Goal: Transaction & Acquisition: Obtain resource

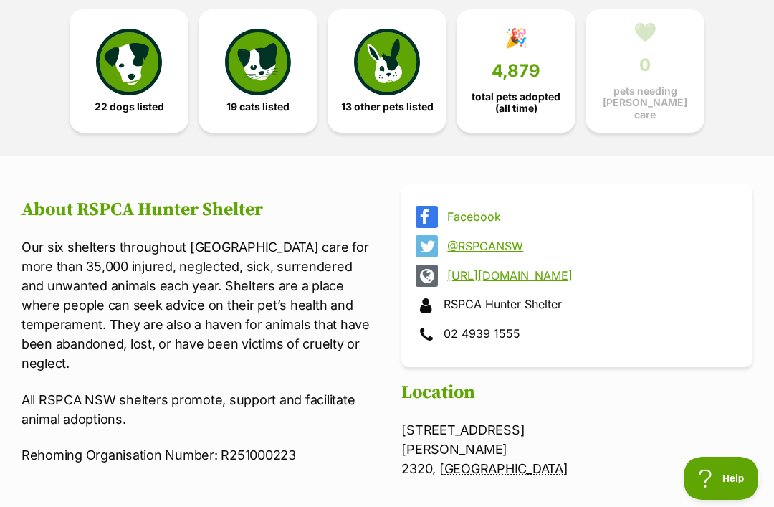
click at [132, 86] on img at bounding box center [129, 62] width 66 height 66
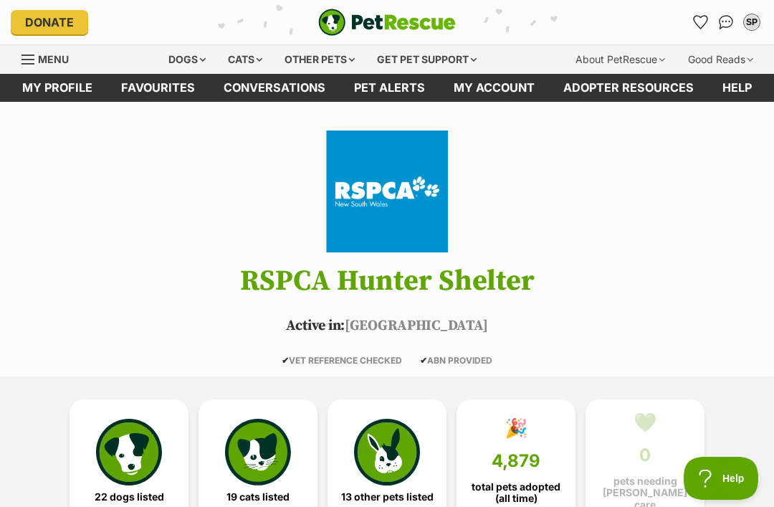
click at [728, 19] on img "Conversations" at bounding box center [726, 22] width 15 height 14
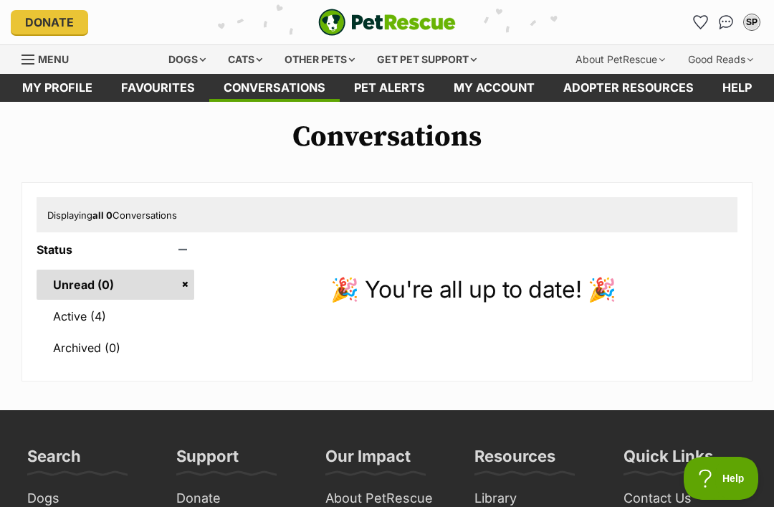
click at [87, 310] on link "Active (4)" at bounding box center [116, 316] width 158 height 30
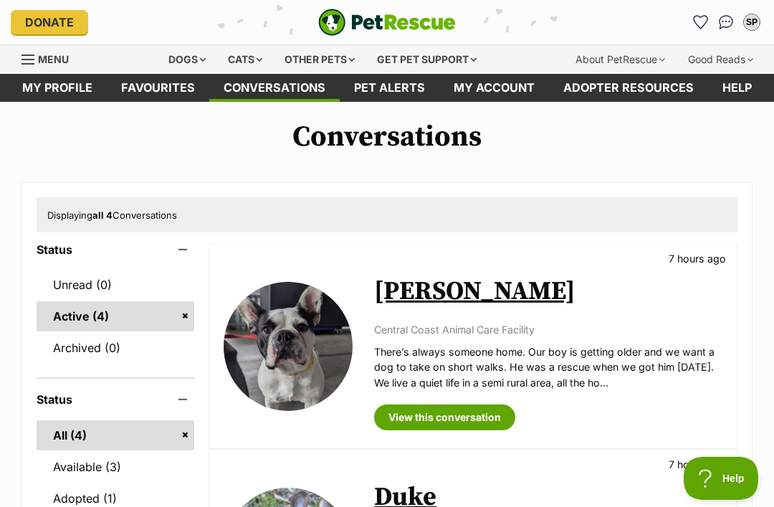
click at [695, 20] on icon "Favourites" at bounding box center [701, 22] width 14 height 13
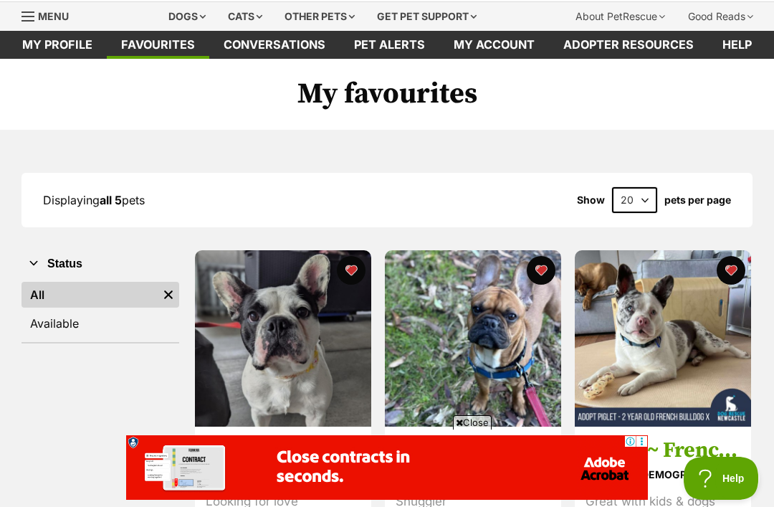
scroll to position [42, 0]
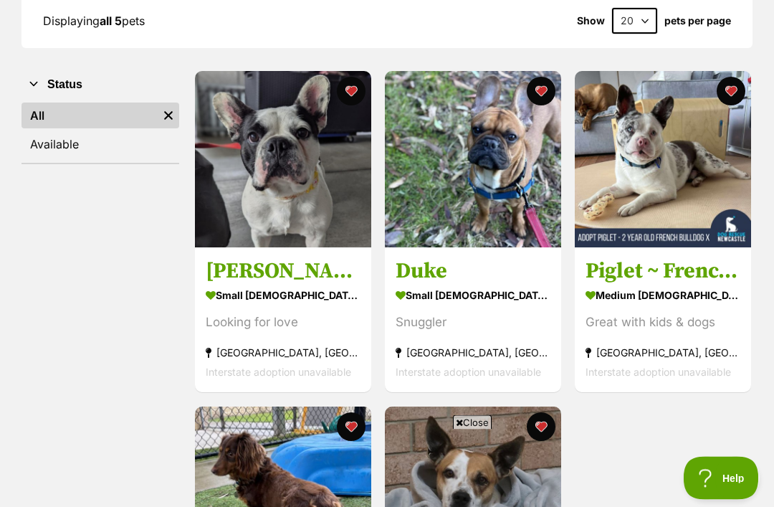
scroll to position [222, 0]
click at [294, 182] on img at bounding box center [283, 159] width 176 height 176
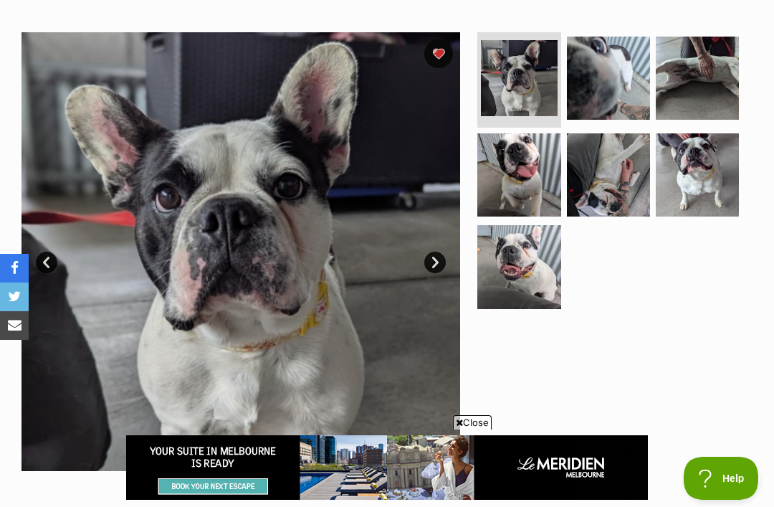
click at [528, 184] on img at bounding box center [518, 174] width 83 height 83
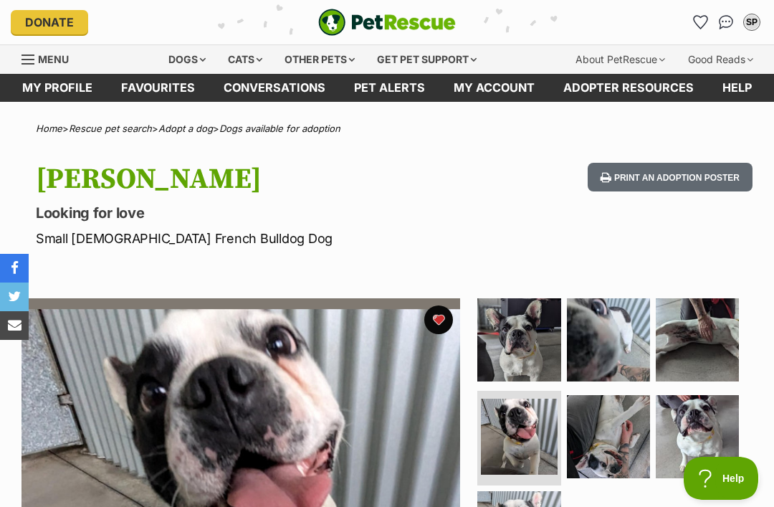
click at [701, 24] on icon "Favourites" at bounding box center [701, 22] width 14 height 13
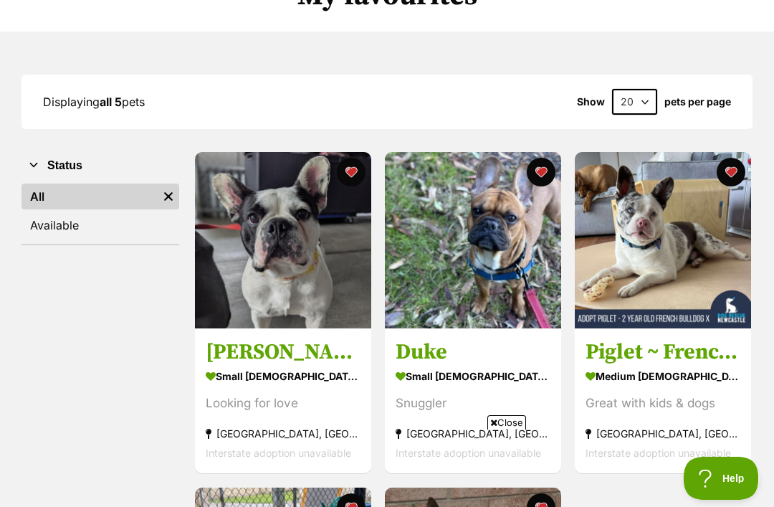
click at [449, 347] on h3 "Duke" at bounding box center [473, 352] width 155 height 27
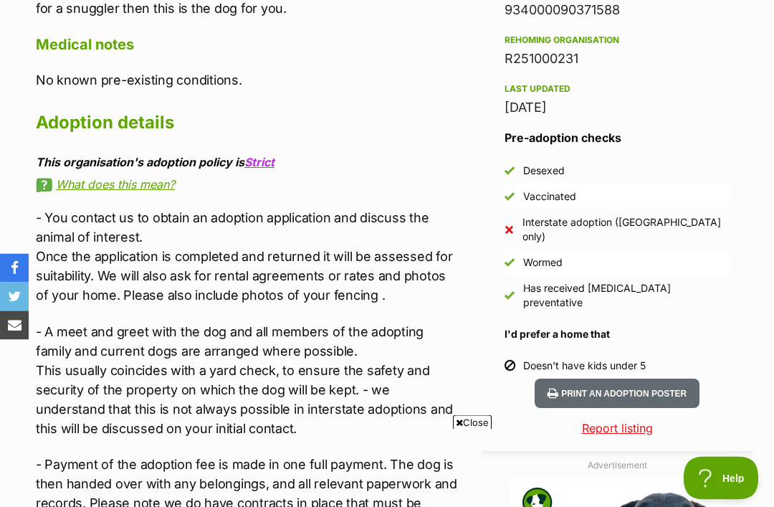
scroll to position [1202, 0]
click at [263, 155] on link "Strict" at bounding box center [259, 162] width 30 height 14
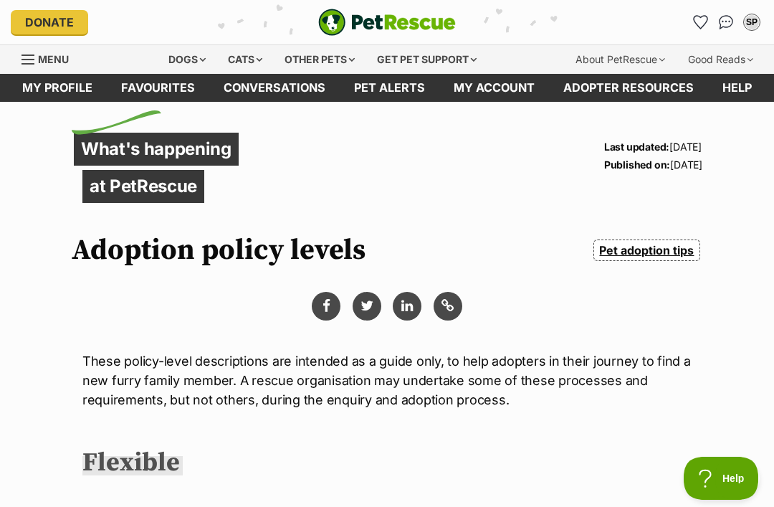
click at [693, 22] on icon "Favourites" at bounding box center [700, 22] width 15 height 14
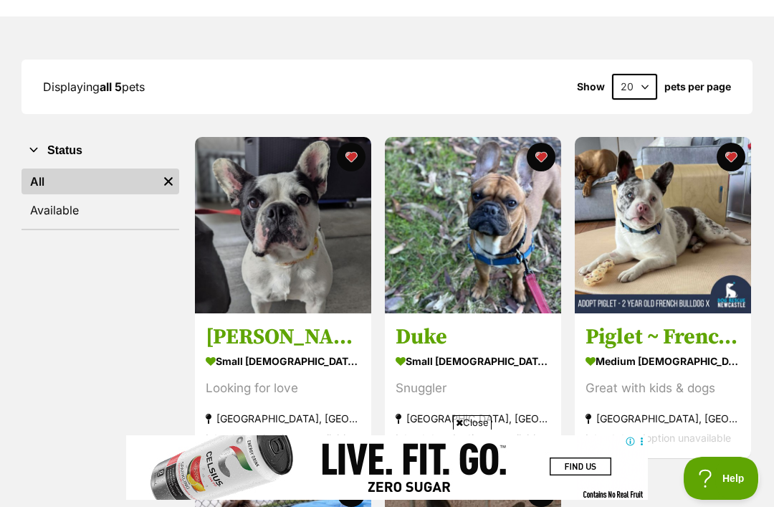
click at [286, 254] on img at bounding box center [283, 225] width 176 height 176
